Goal: Task Accomplishment & Management: Use online tool/utility

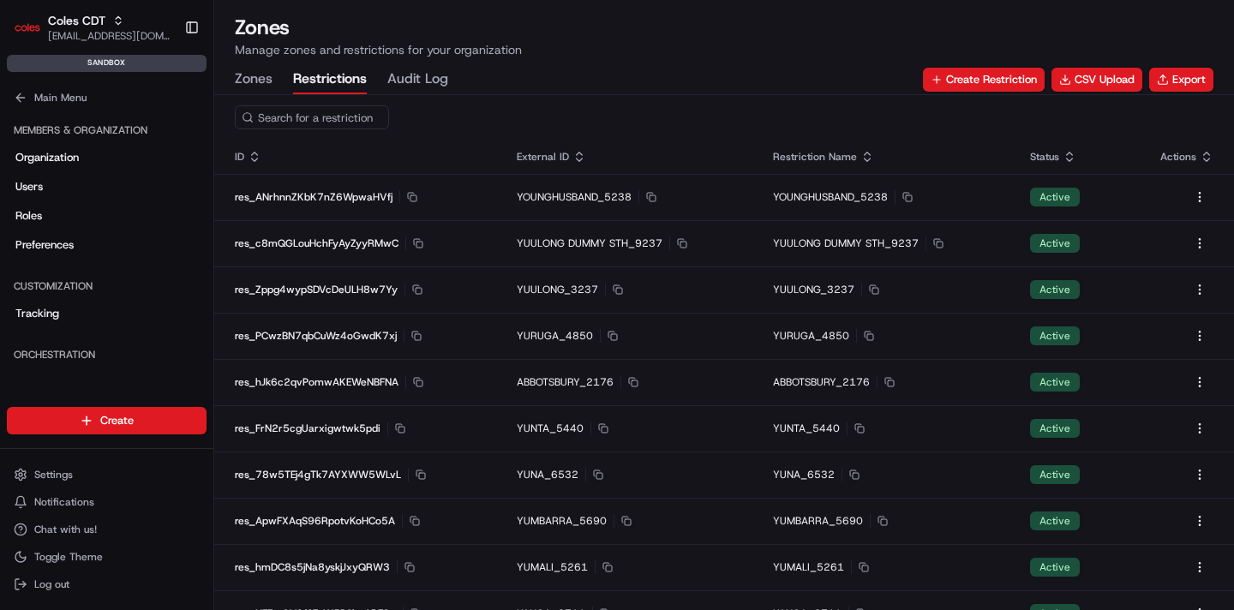
scroll to position [389, 0]
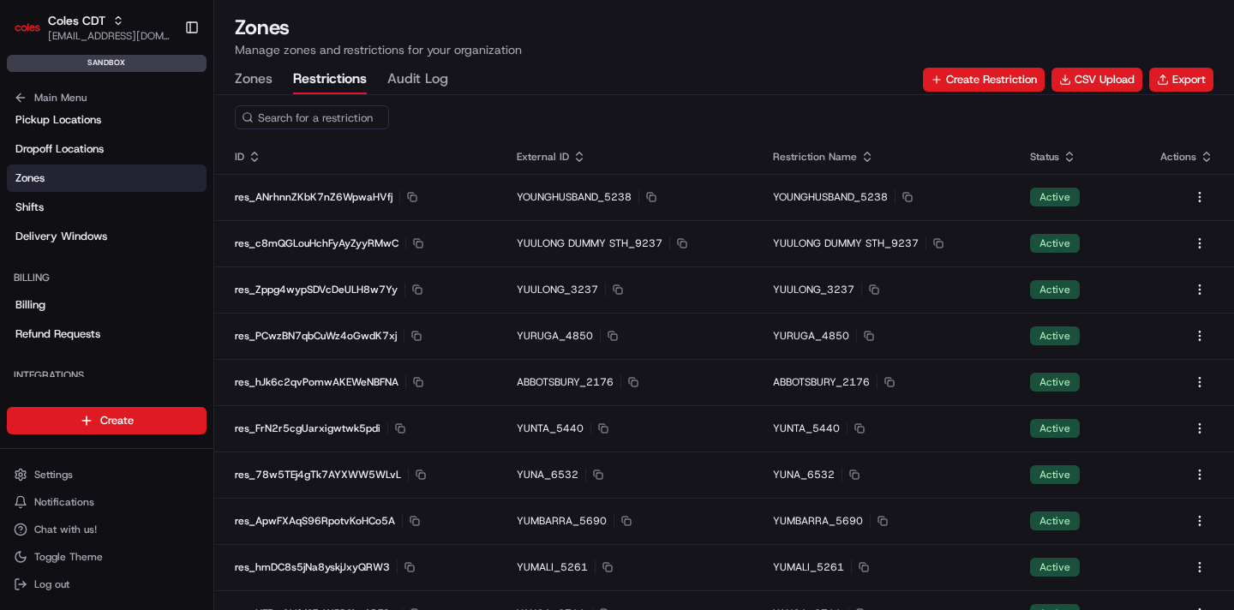
click at [265, 93] on button "Zones" at bounding box center [254, 79] width 38 height 29
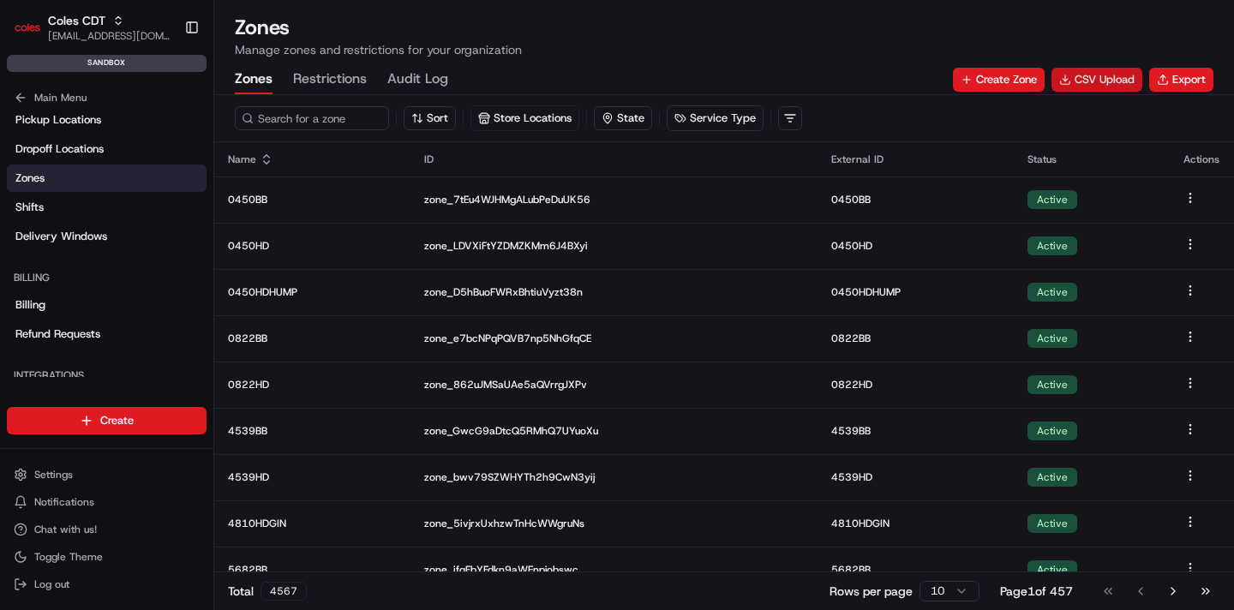
click at [1112, 85] on button "CSV Upload" at bounding box center [1096, 80] width 91 height 24
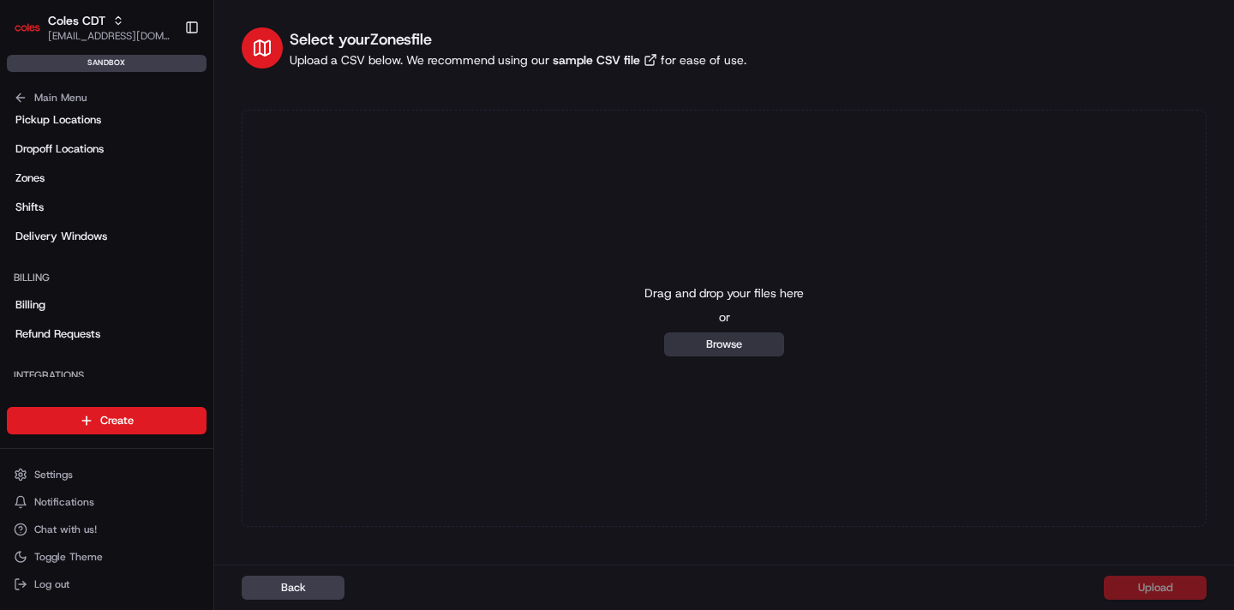
click at [744, 346] on button "Browse" at bounding box center [724, 344] width 120 height 24
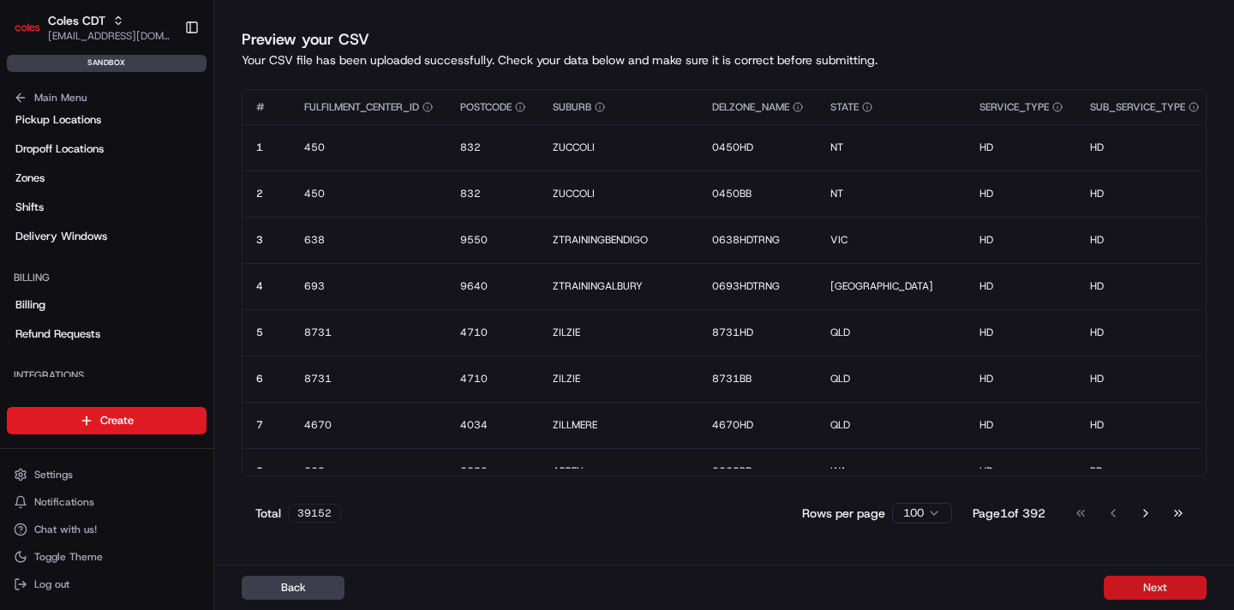
click at [1135, 585] on button "Next" at bounding box center [1154, 588] width 103 height 24
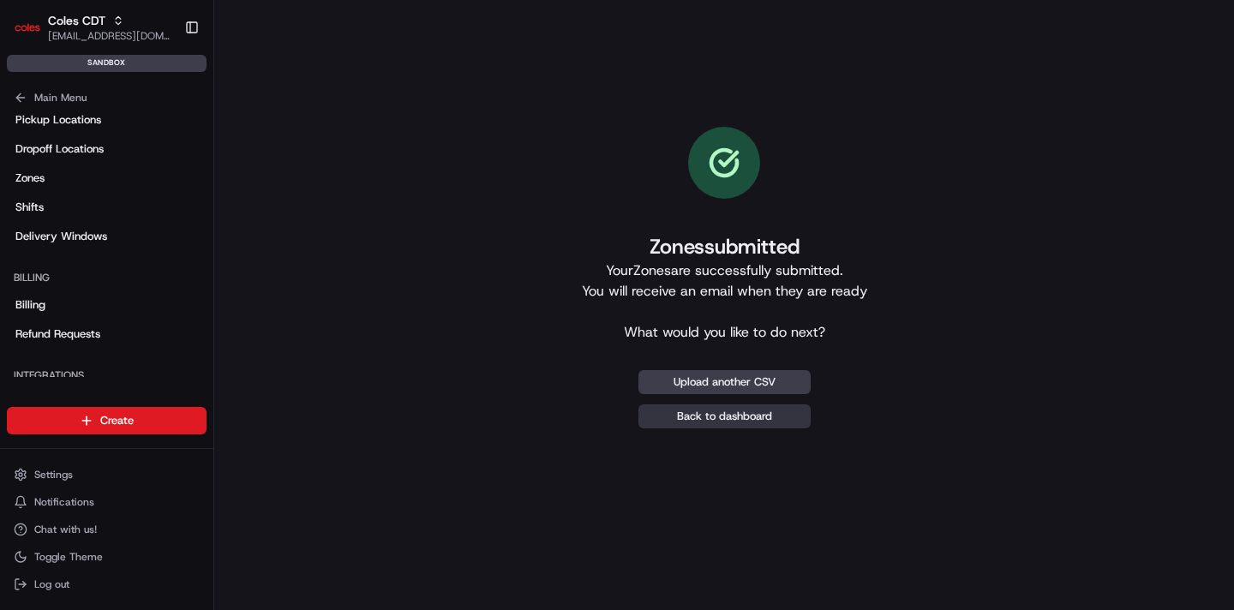
click at [690, 409] on link "Back to dashboard" at bounding box center [724, 416] width 172 height 24
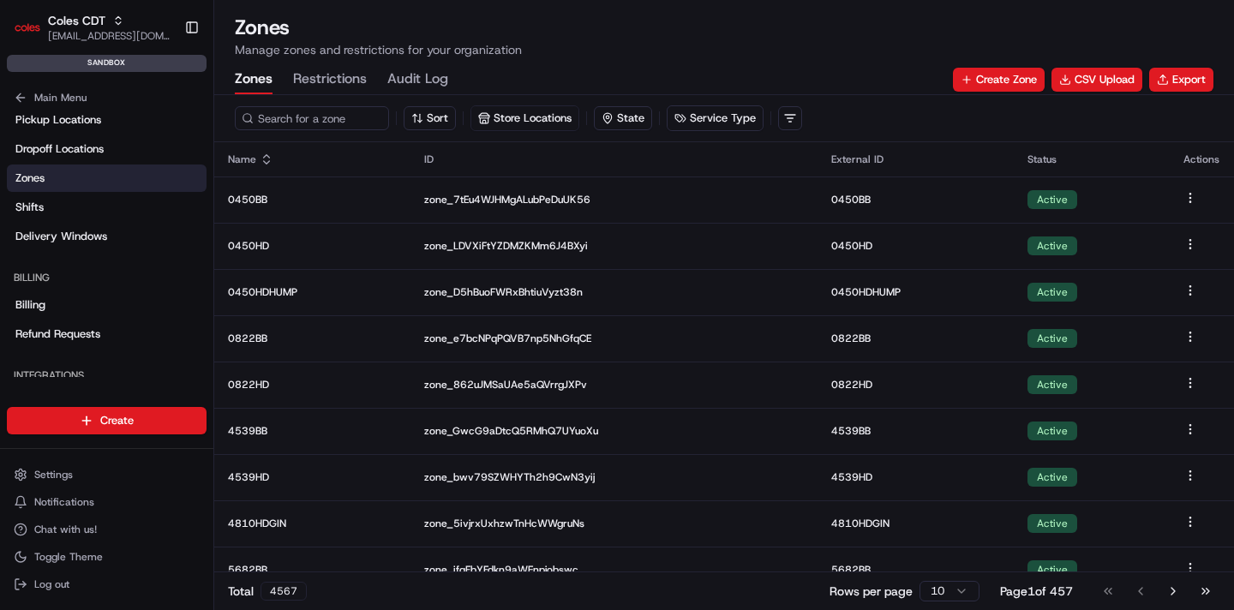
click at [254, 75] on button "Zones" at bounding box center [254, 79] width 38 height 29
click at [1205, 85] on button "Export" at bounding box center [1181, 80] width 64 height 24
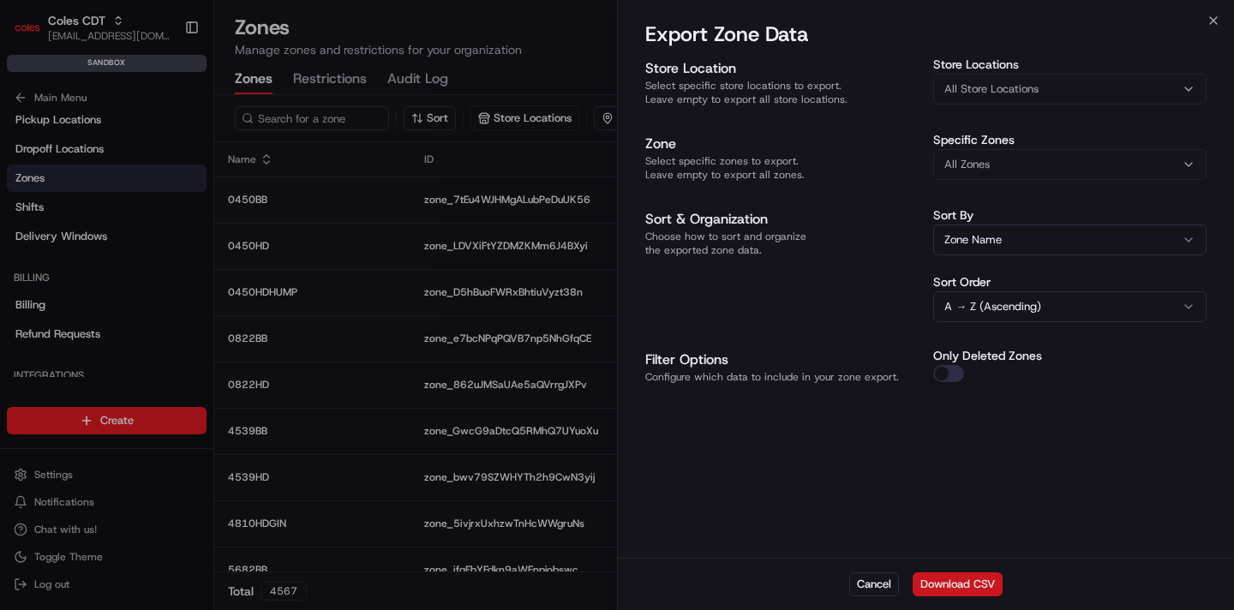
click at [962, 583] on button "Download CSV" at bounding box center [957, 584] width 90 height 24
